Goal: Information Seeking & Learning: Learn about a topic

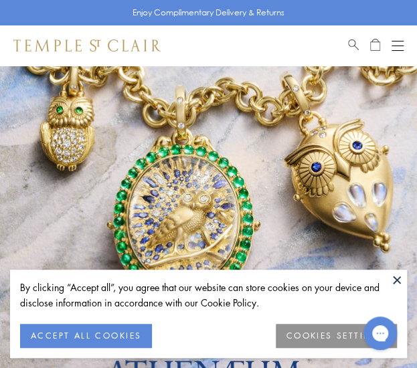
click at [115, 342] on button "ACCEPT ALL COOKIES" at bounding box center [86, 336] width 132 height 24
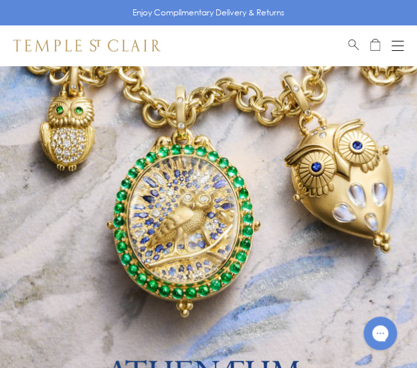
click at [397, 50] on button "Open navigation" at bounding box center [398, 46] width 12 height 16
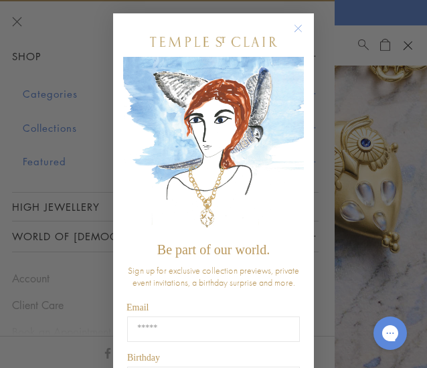
click at [300, 62] on form "Be part of our world. Sign up for exclusive collection previews, private event …" at bounding box center [213, 251] width 201 height 477
click at [295, 29] on icon "Close dialog" at bounding box center [298, 28] width 7 height 7
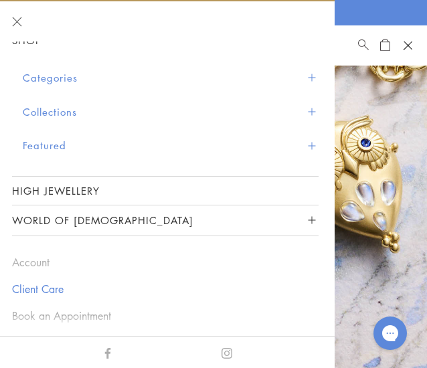
scroll to position [25, 0]
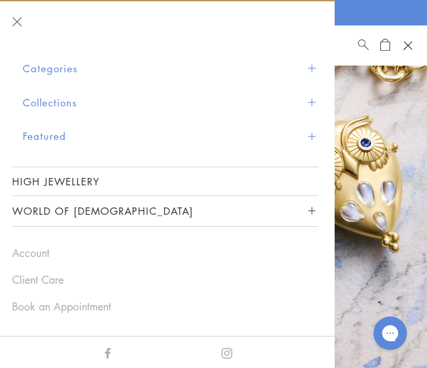
click at [53, 209] on button "World of [DEMOGRAPHIC_DATA]" at bounding box center [165, 211] width 307 height 30
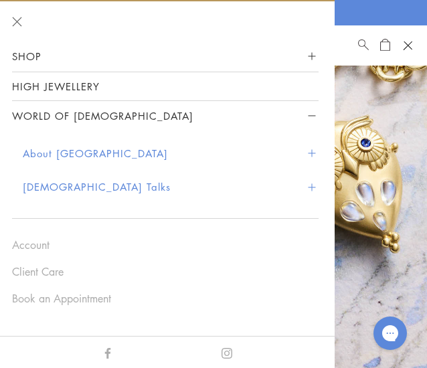
scroll to position [0, 0]
click at [54, 152] on button "About [GEOGRAPHIC_DATA]" at bounding box center [171, 154] width 296 height 34
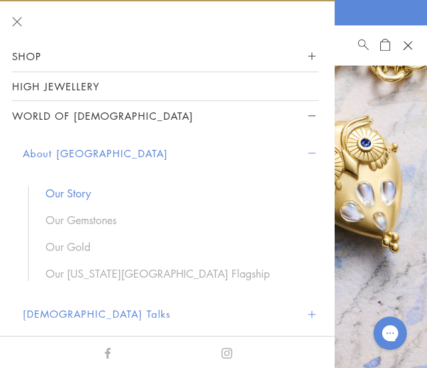
click at [58, 198] on link "Our Story" at bounding box center [176, 193] width 260 height 15
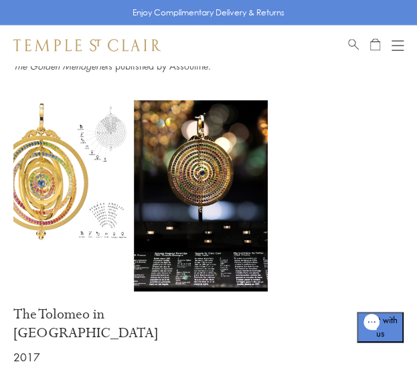
scroll to position [5779, 0]
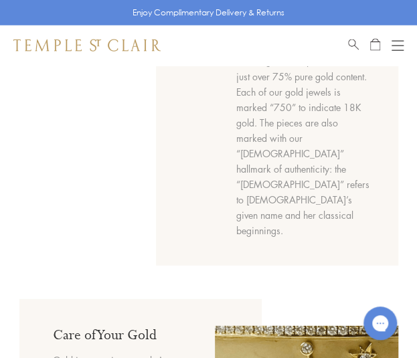
scroll to position [742, 0]
